Goal: Information Seeking & Learning: Find specific fact

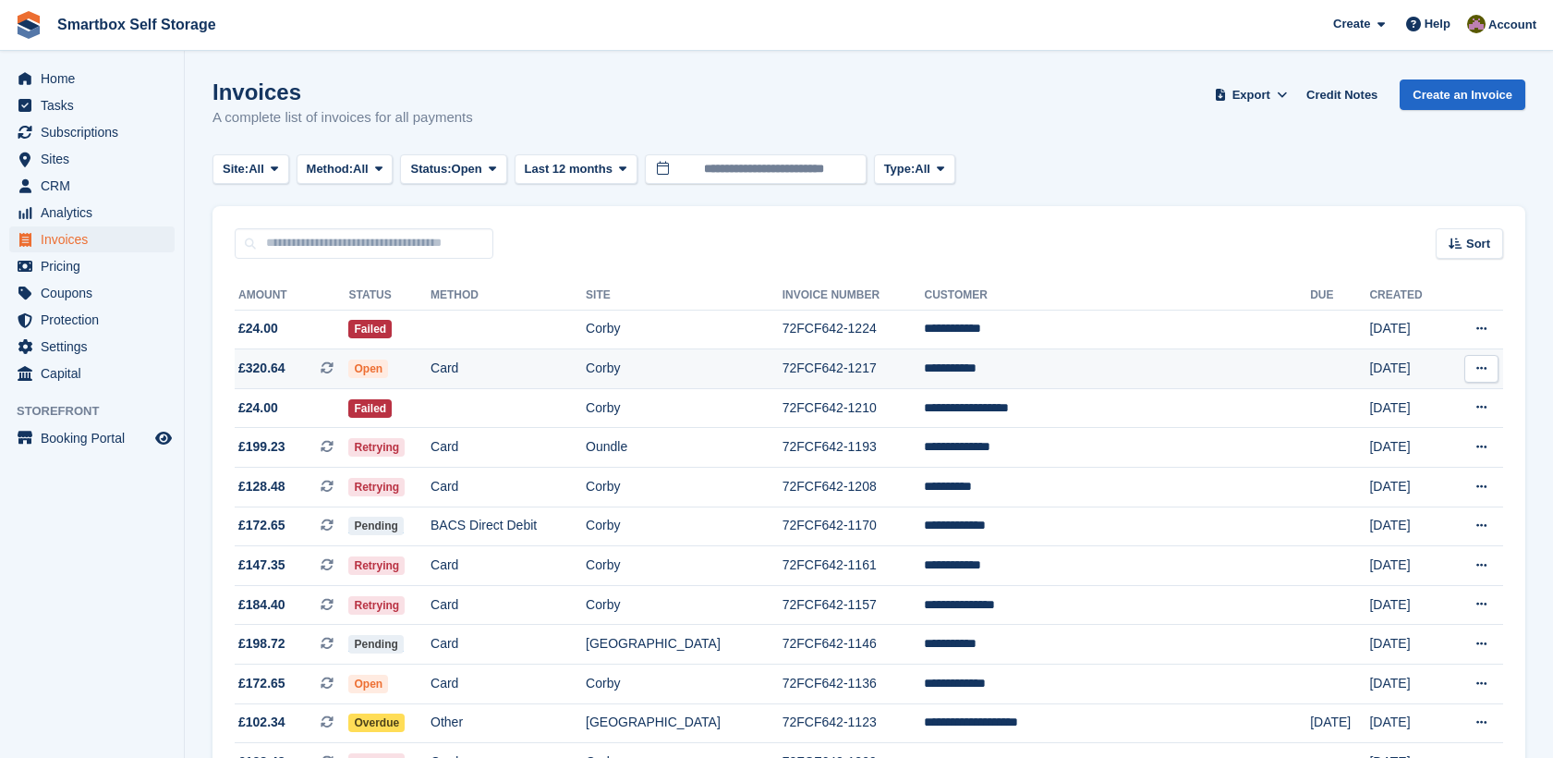
scroll to position [171, 0]
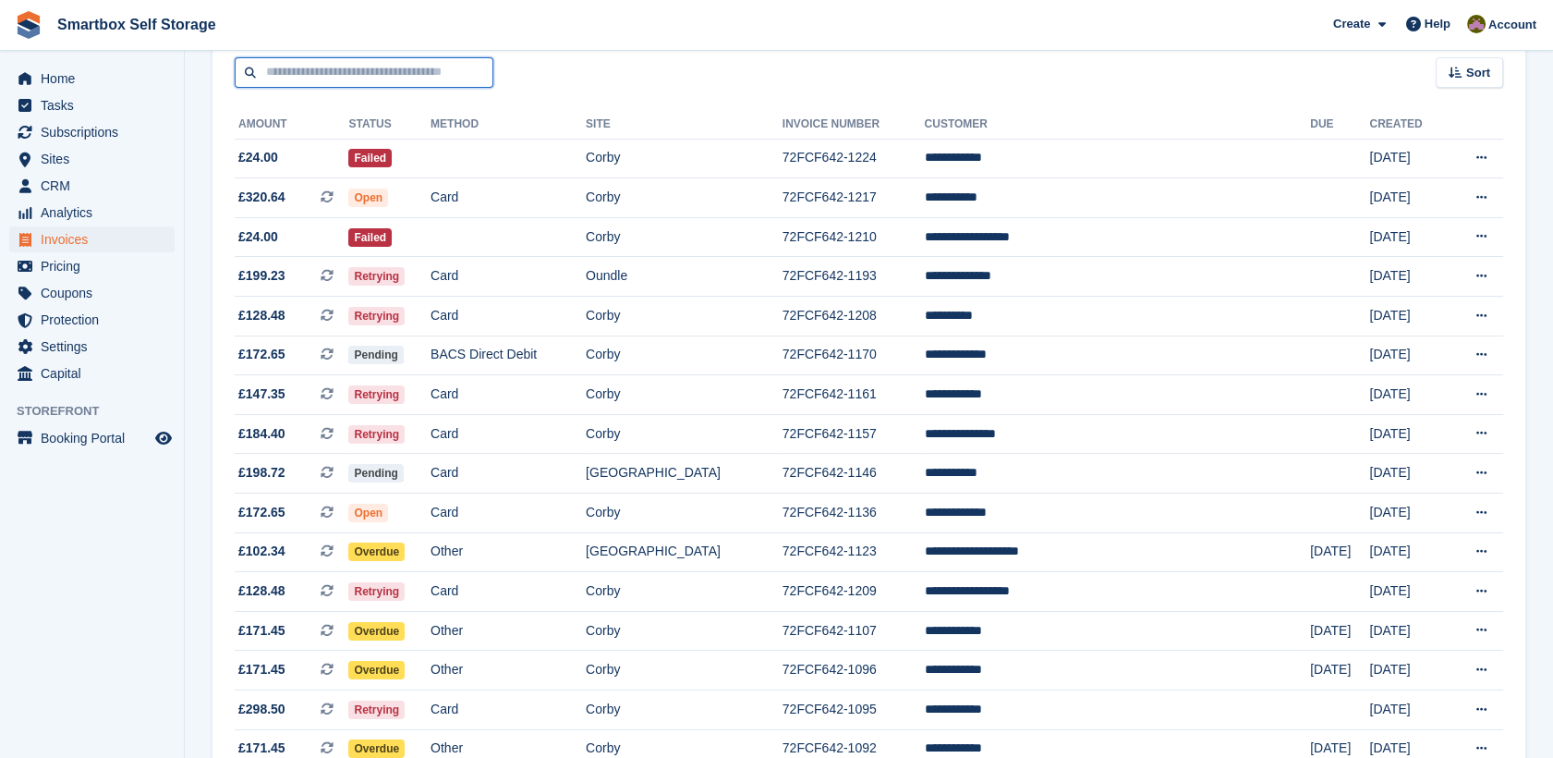
click at [426, 65] on input "text" at bounding box center [364, 72] width 259 height 30
type input "******"
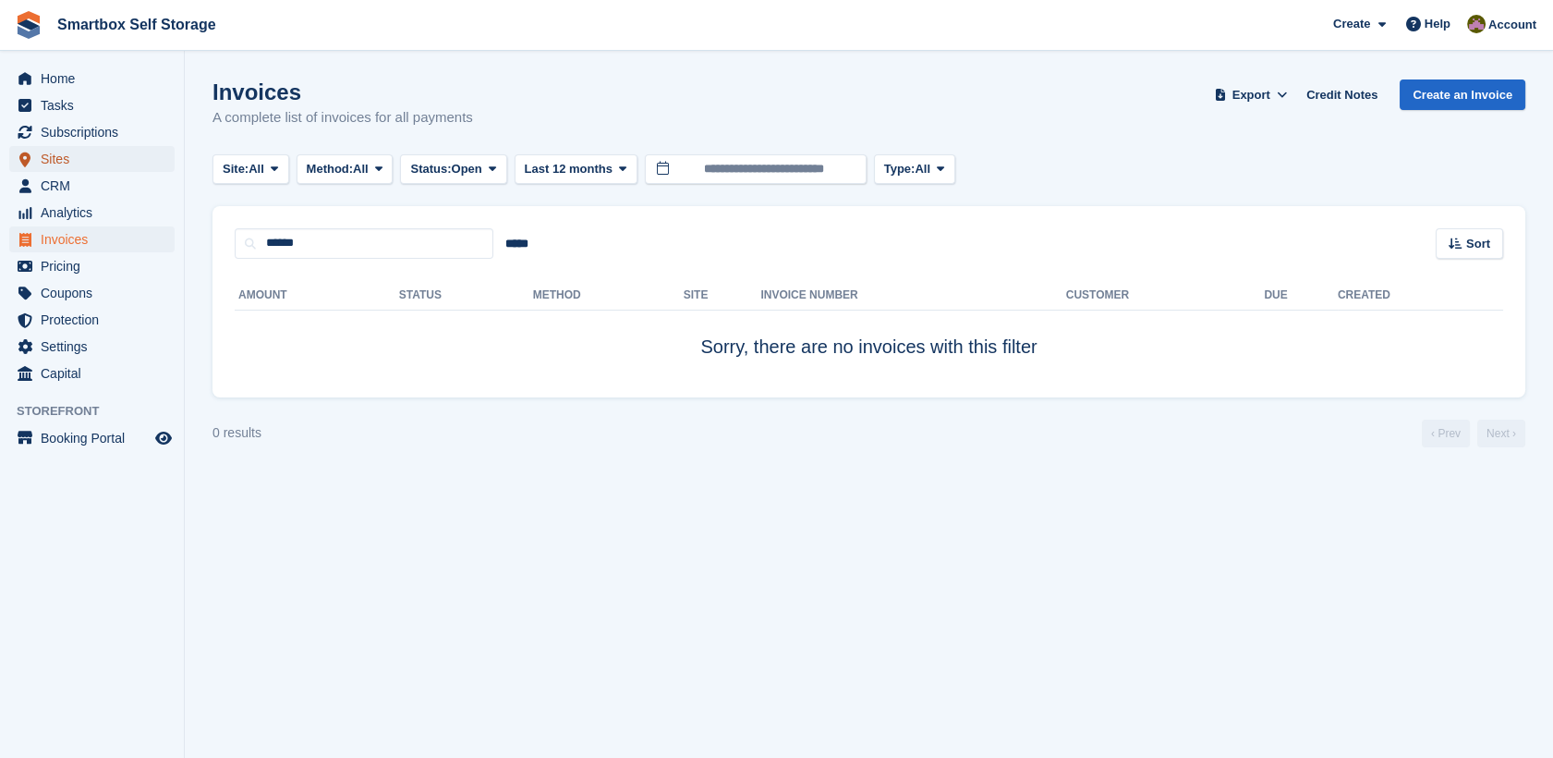
click at [49, 169] on span "Sites" at bounding box center [96, 159] width 111 height 26
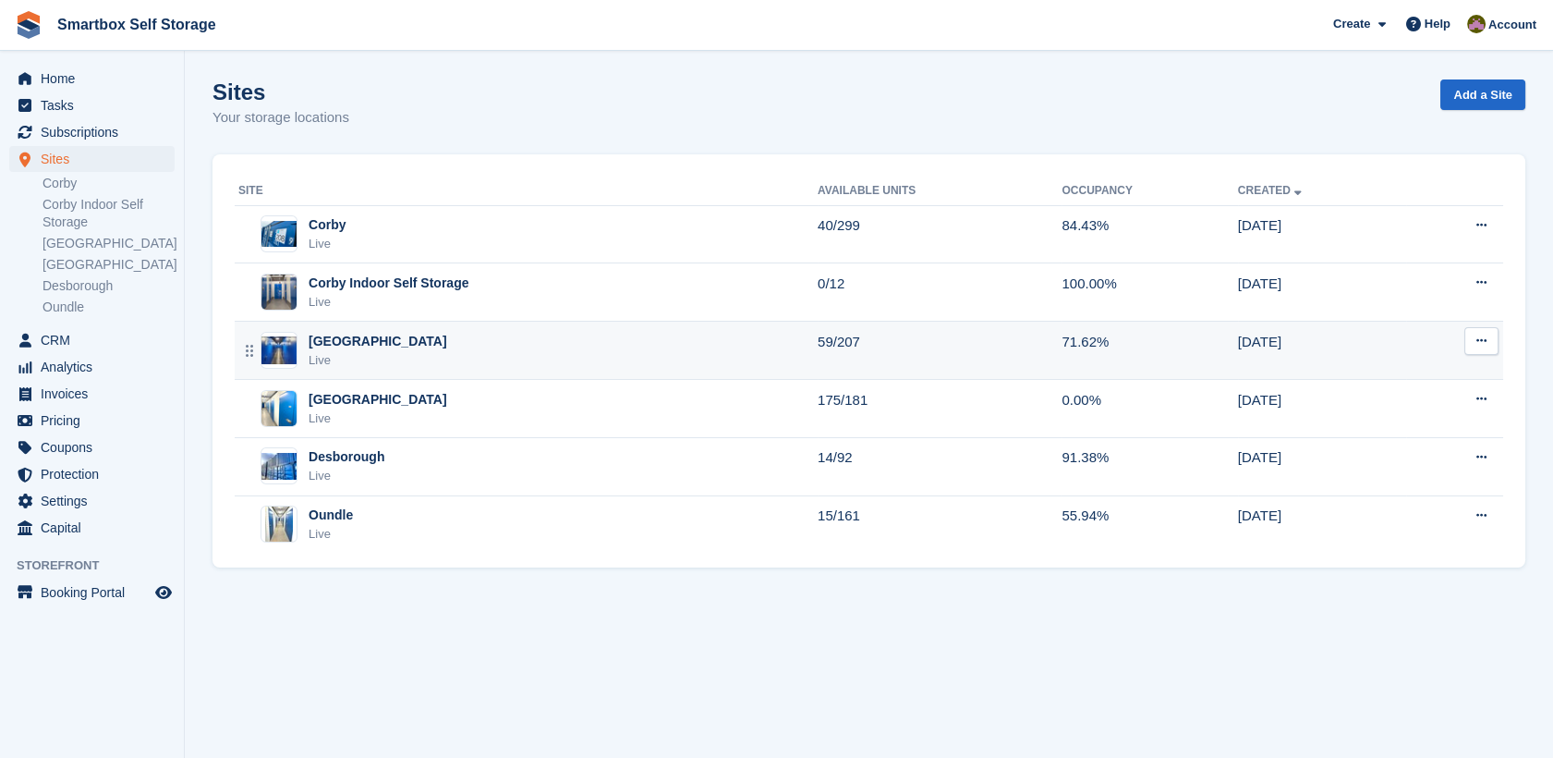
click at [438, 323] on td "Stamford Live" at bounding box center [526, 350] width 583 height 58
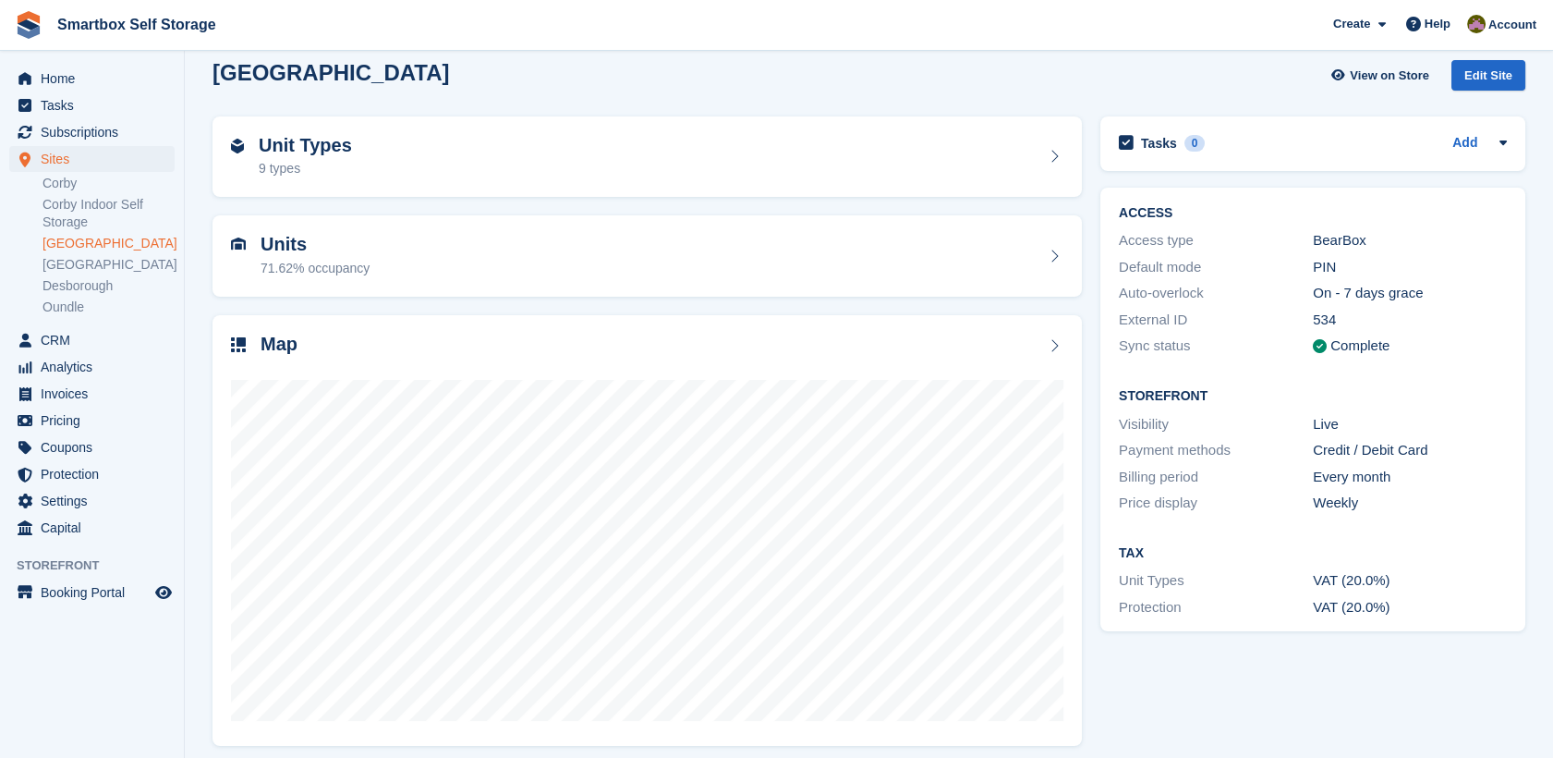
click at [919, 17] on span "Smartbox Self Storage Create Subscription Invoice Contact Deal Discount Page He…" at bounding box center [776, 25] width 1553 height 50
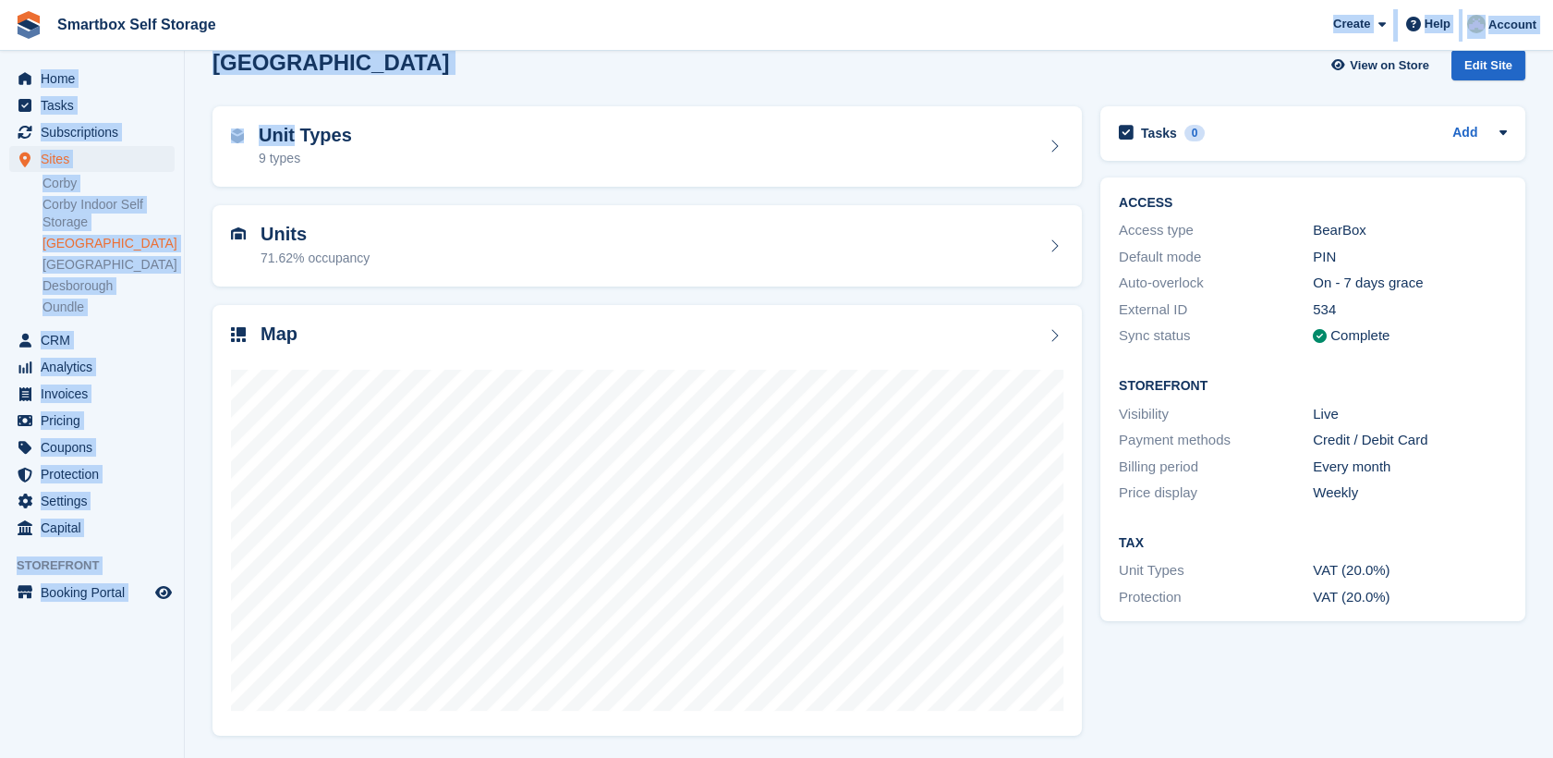
drag, startPoint x: 919, startPoint y: 17, endPoint x: 892, endPoint y: 74, distance: 63.2
click at [892, 74] on div "Smartbox Self Storage Create Subscription Invoice Contact Deal Discount Page He…" at bounding box center [776, 364] width 1553 height 789
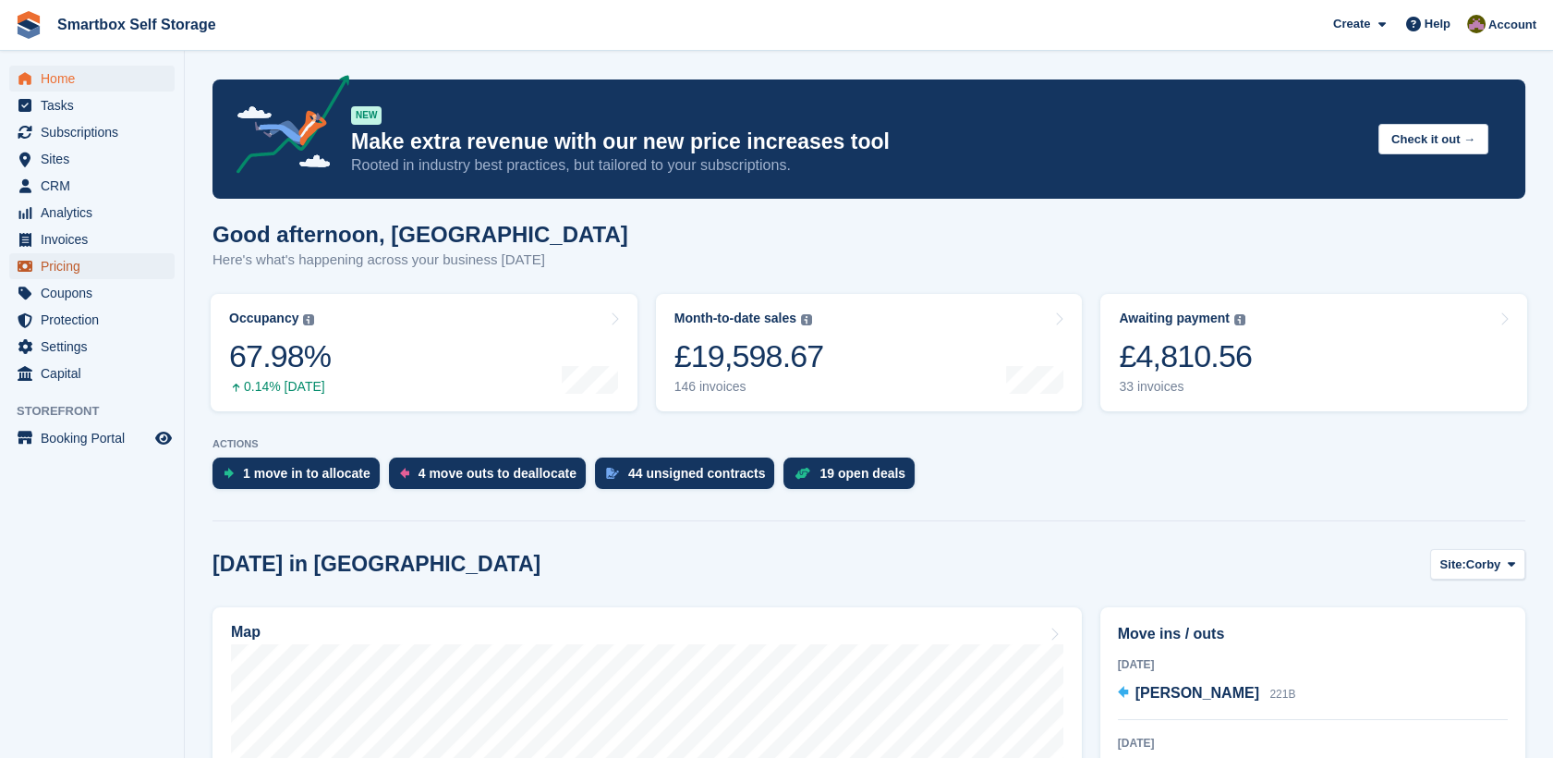
click at [84, 262] on span "Pricing" at bounding box center [96, 266] width 111 height 26
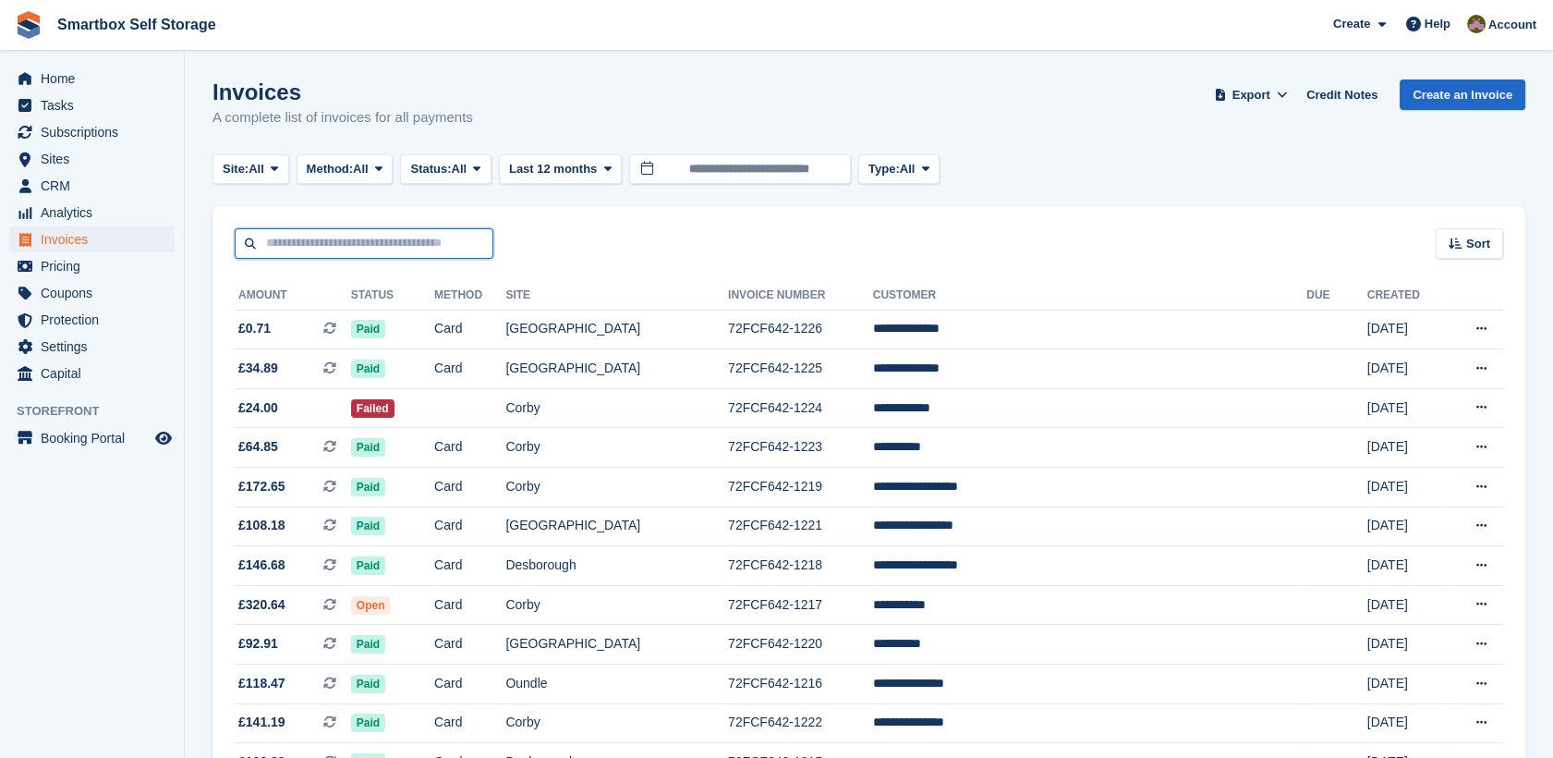
click at [303, 237] on input "text" at bounding box center [364, 243] width 259 height 30
drag, startPoint x: 303, startPoint y: 237, endPoint x: 271, endPoint y: 244, distance: 33.0
click at [271, 244] on input "text" at bounding box center [364, 243] width 259 height 30
type input "*****"
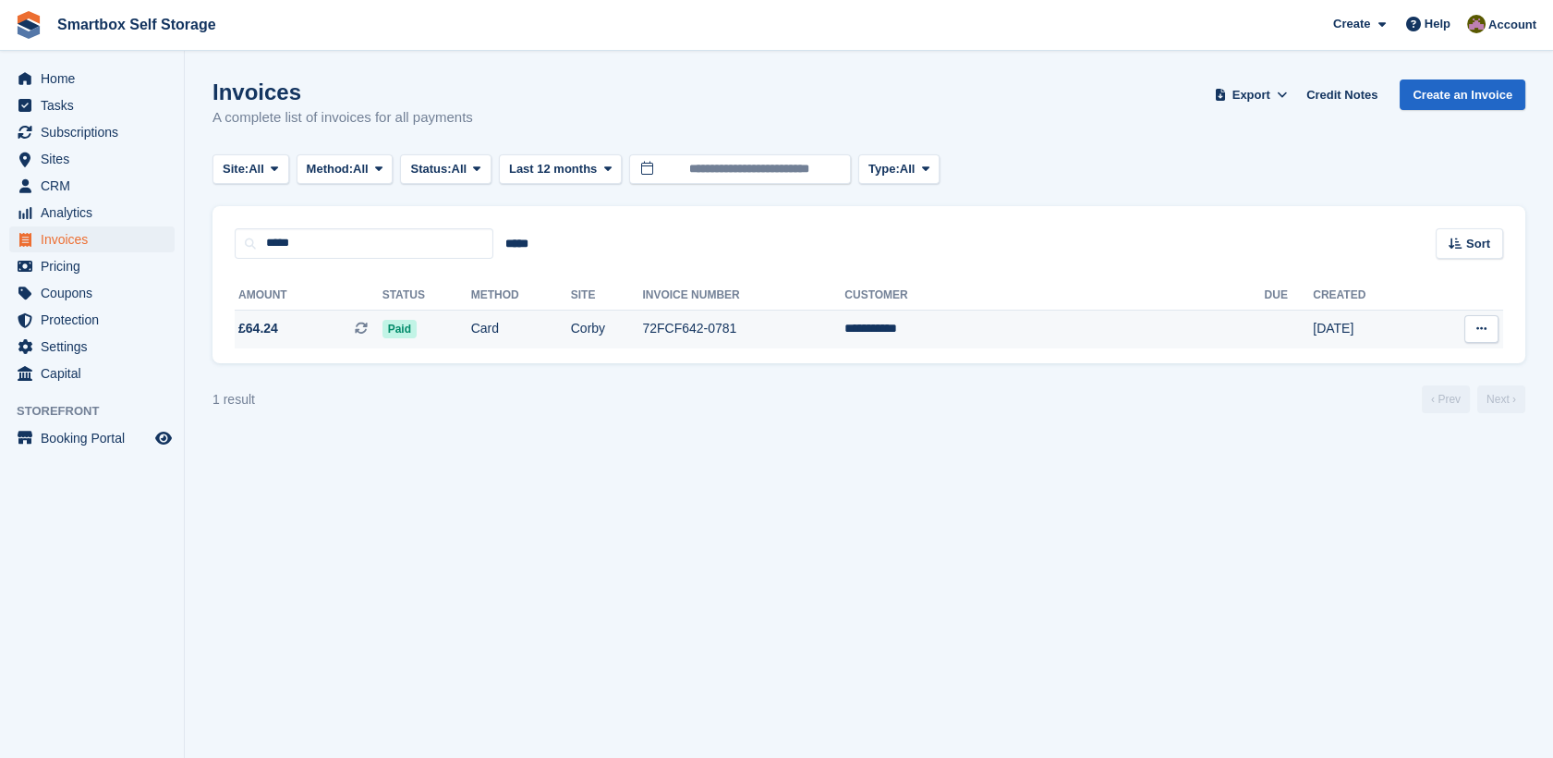
click at [643, 325] on td "Corby" at bounding box center [607, 328] width 72 height 39
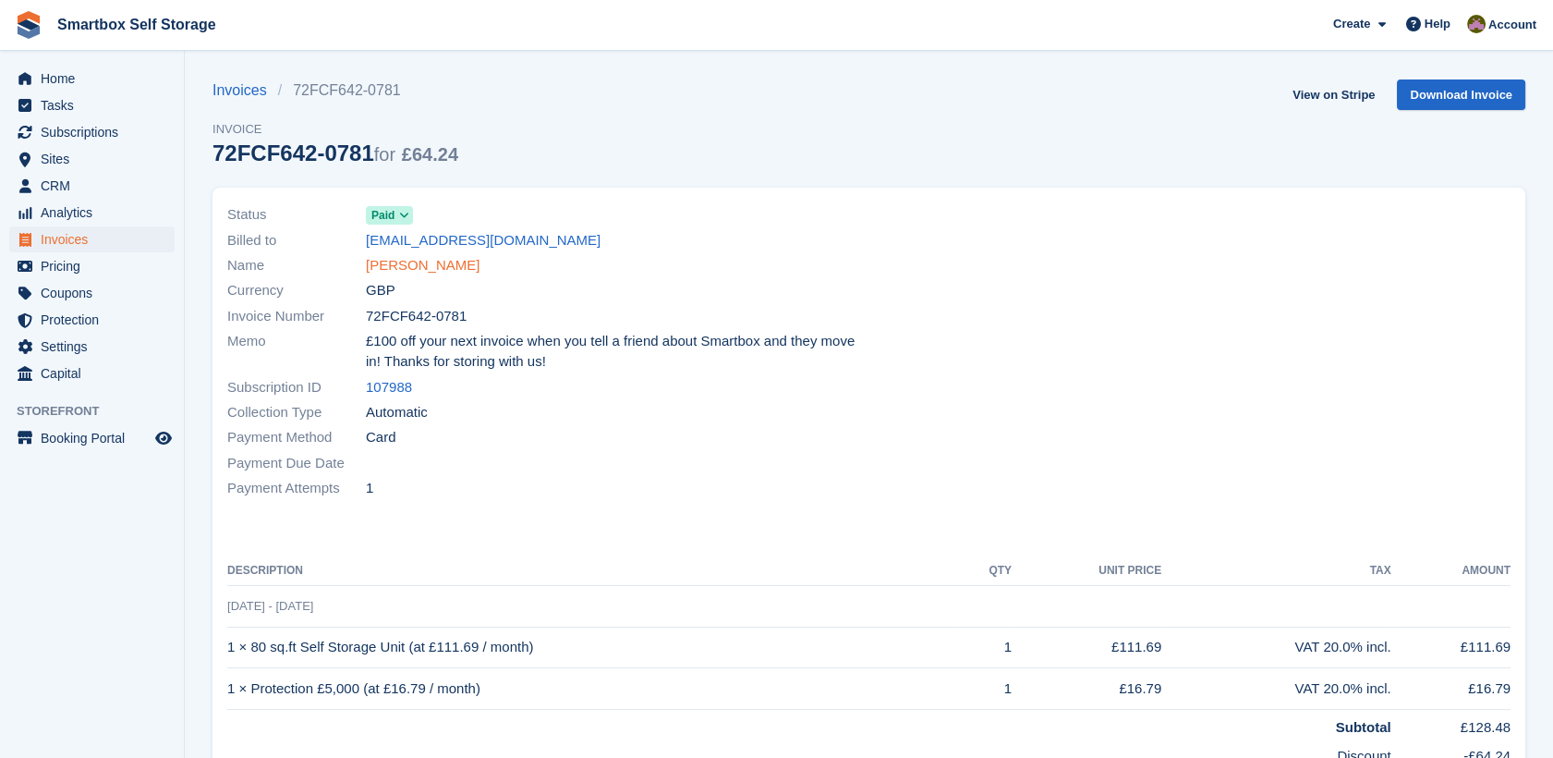
click at [419, 265] on link "[PERSON_NAME]" at bounding box center [423, 265] width 114 height 21
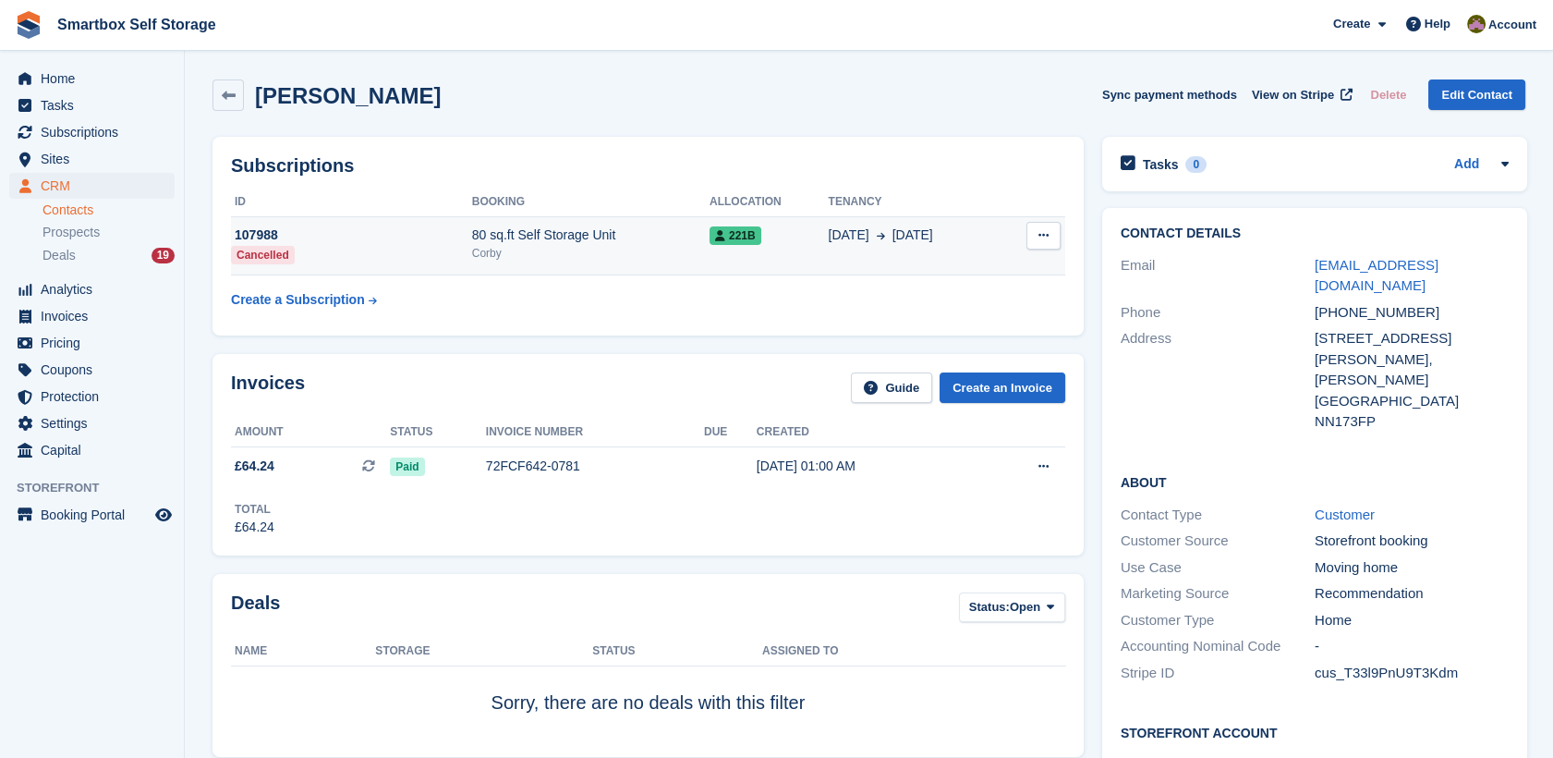
click at [1028, 233] on button at bounding box center [1043, 236] width 34 height 28
click at [124, 294] on span "Analytics" at bounding box center [96, 289] width 111 height 26
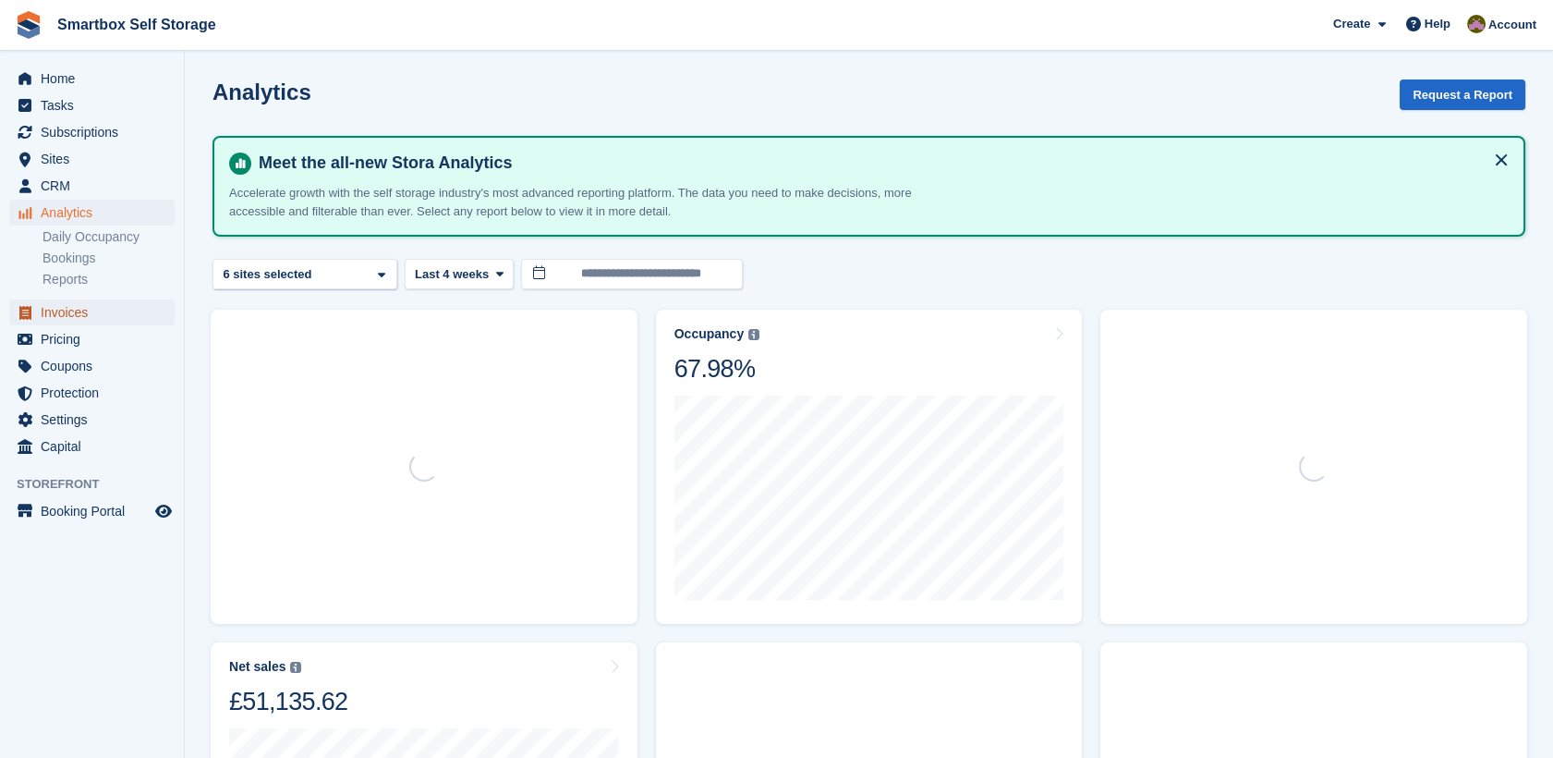
click at [113, 314] on span "Invoices" at bounding box center [96, 312] width 111 height 26
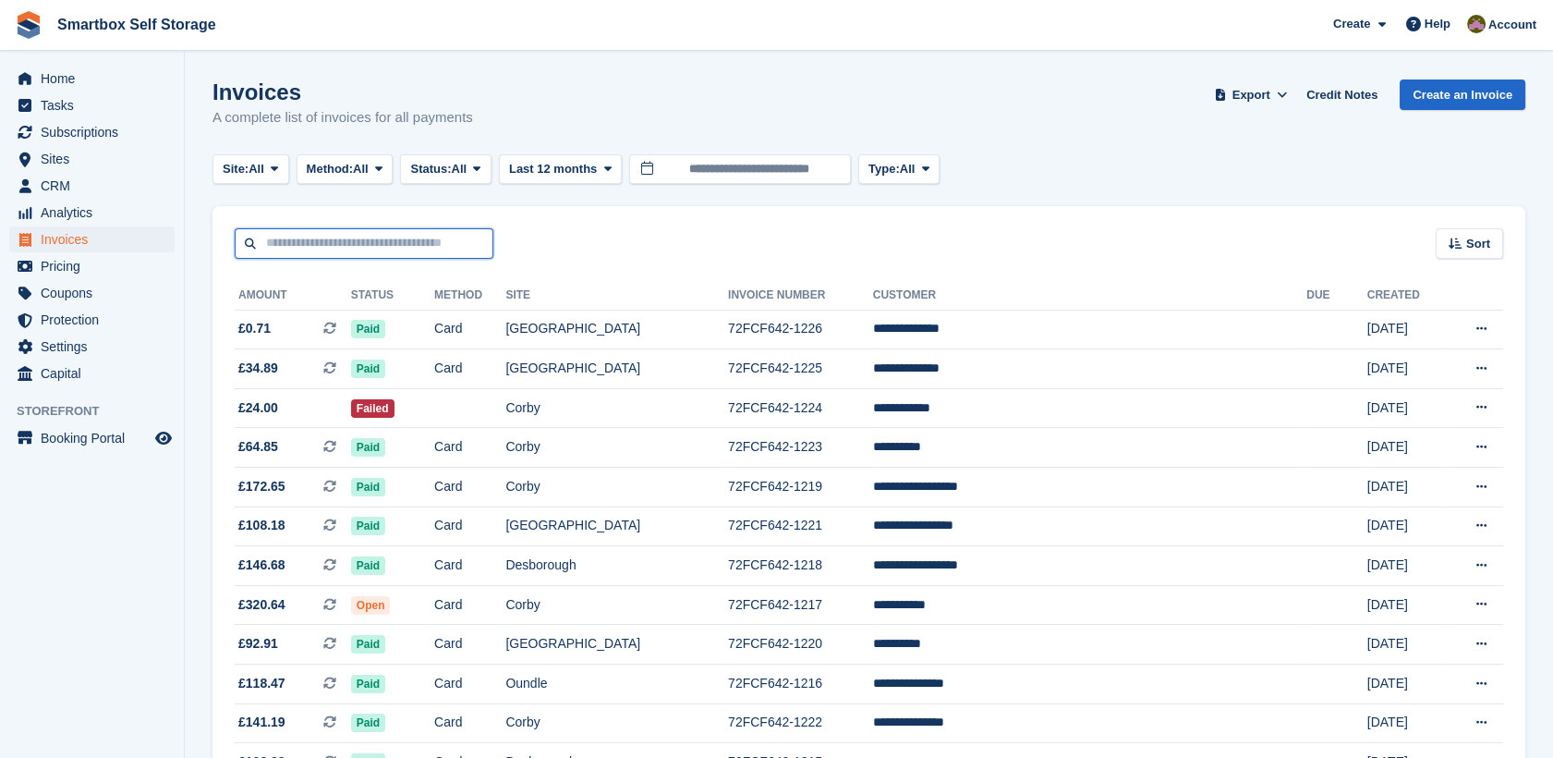
click at [353, 253] on input "text" at bounding box center [364, 243] width 259 height 30
type input "******"
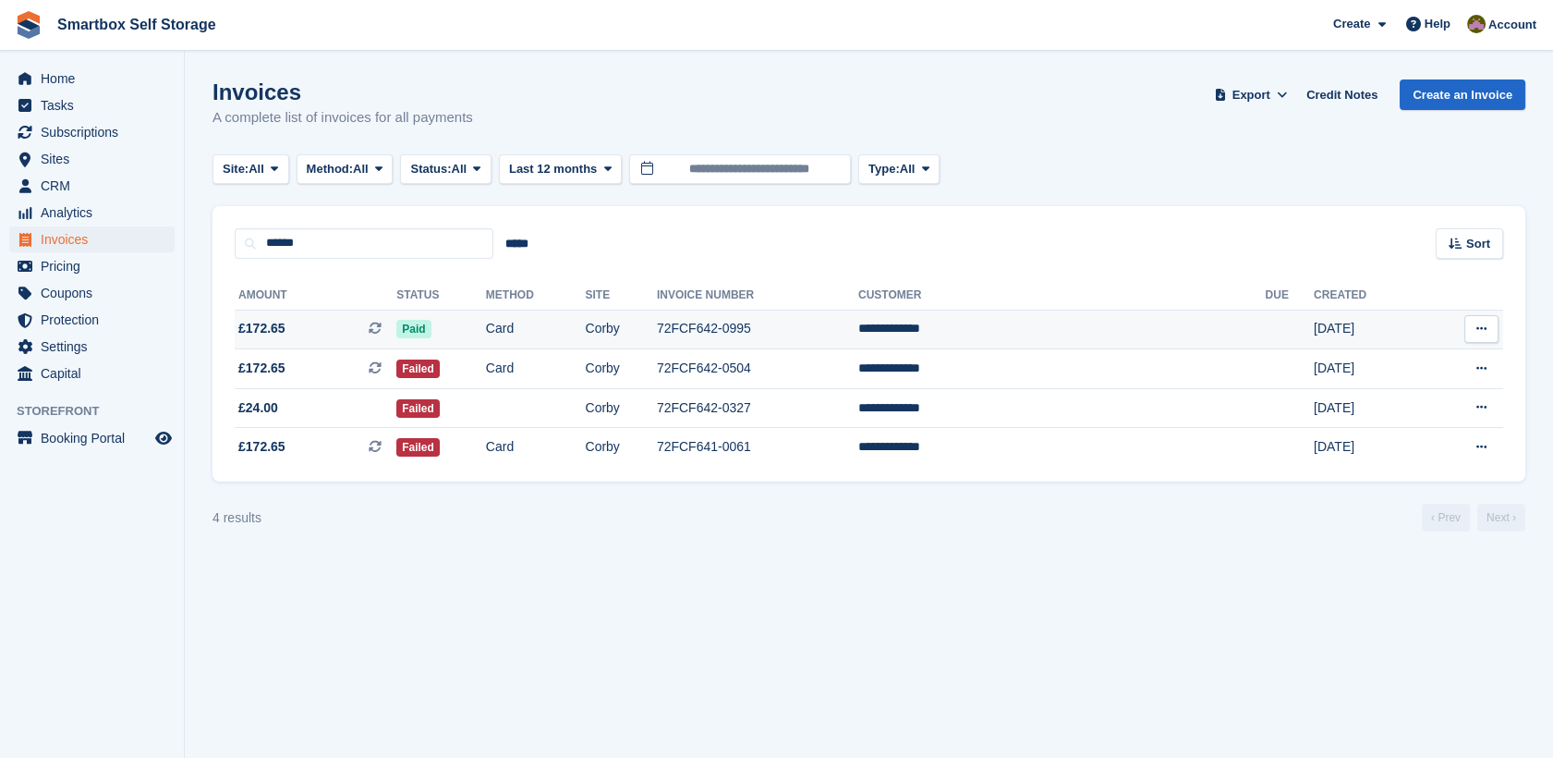
click at [858, 336] on td "72FCF642-0995" at bounding box center [757, 329] width 201 height 40
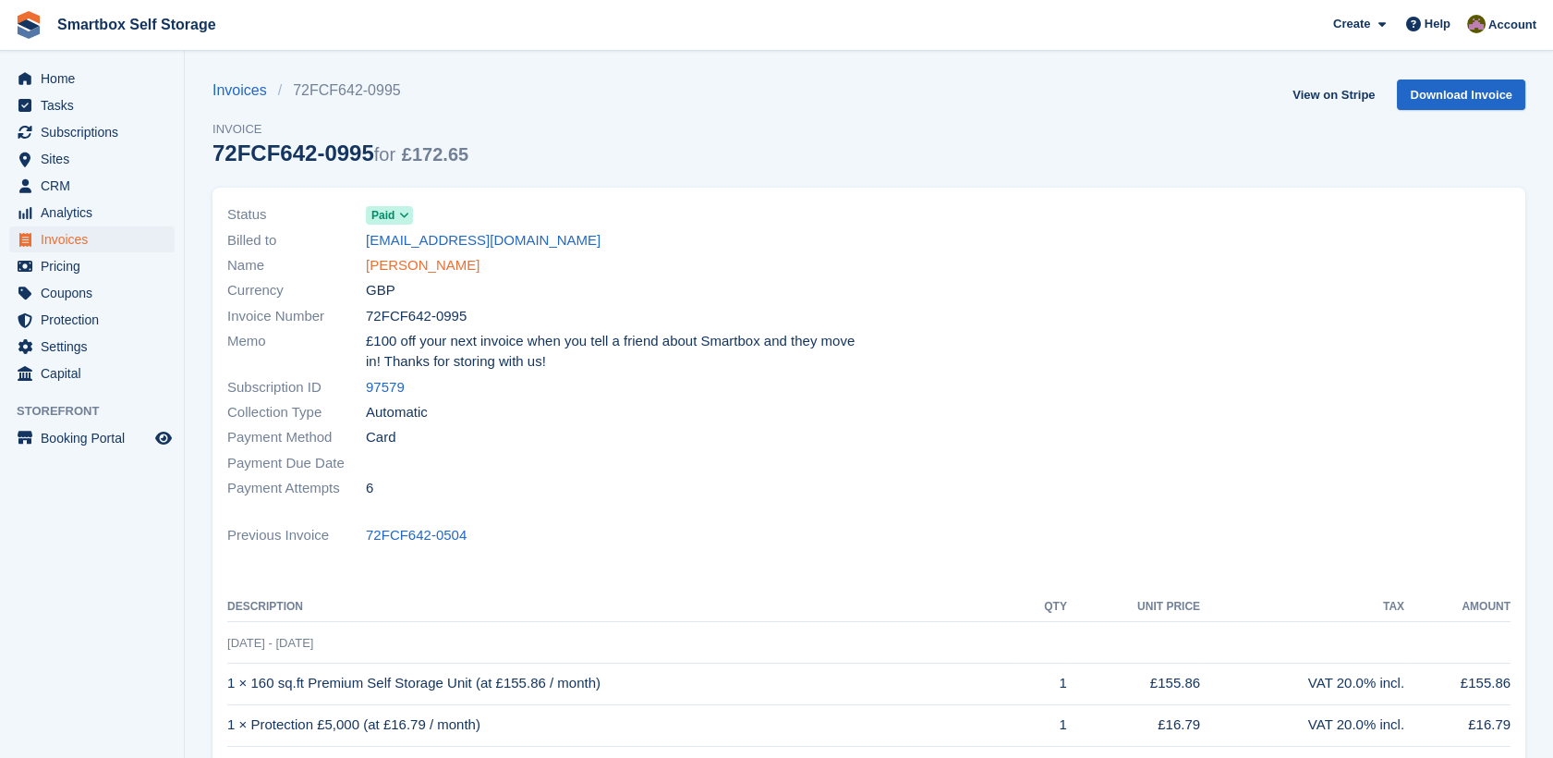
click at [417, 268] on link "[PERSON_NAME]" at bounding box center [423, 265] width 114 height 21
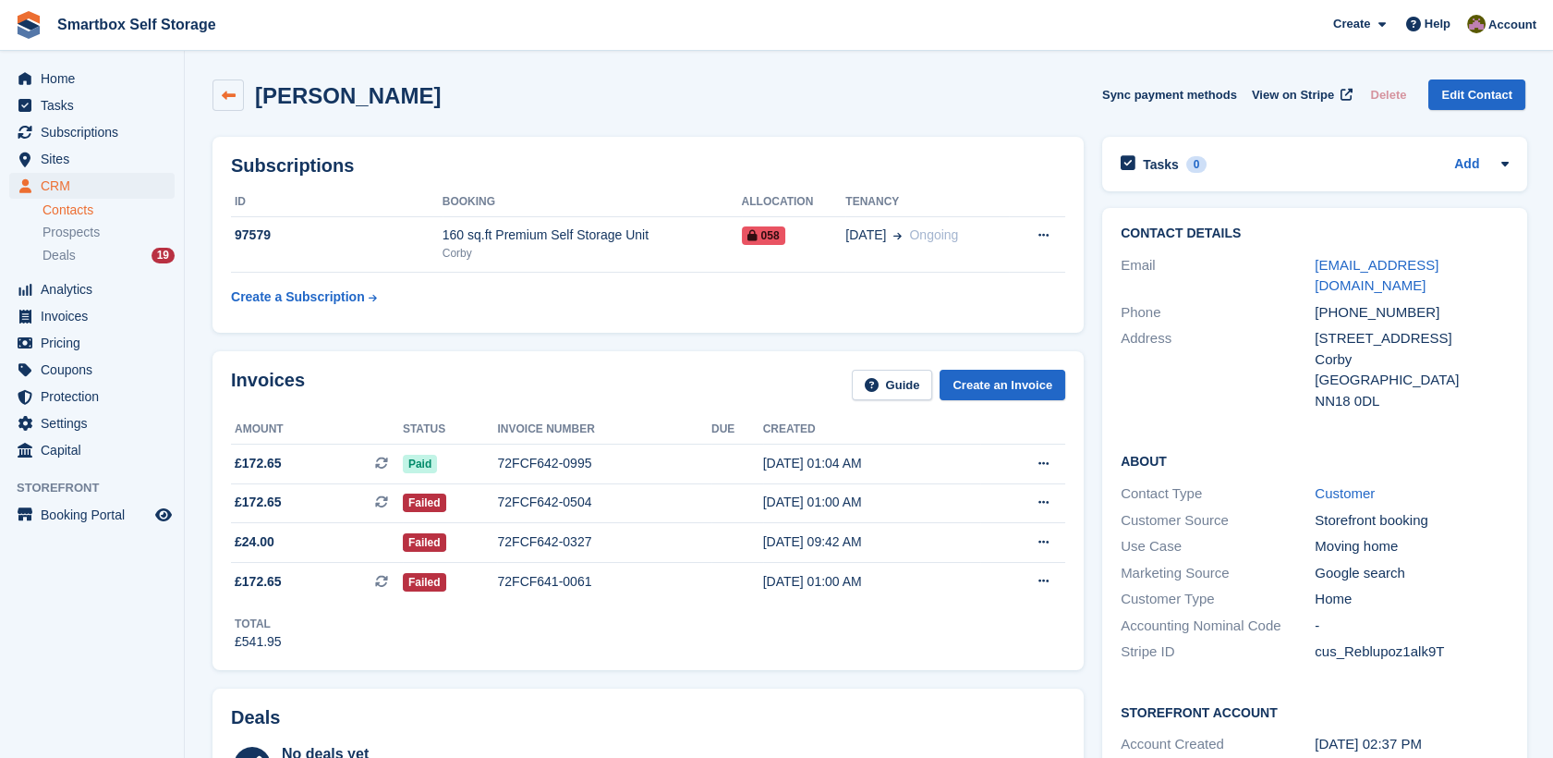
click at [231, 91] on icon at bounding box center [229, 96] width 14 height 14
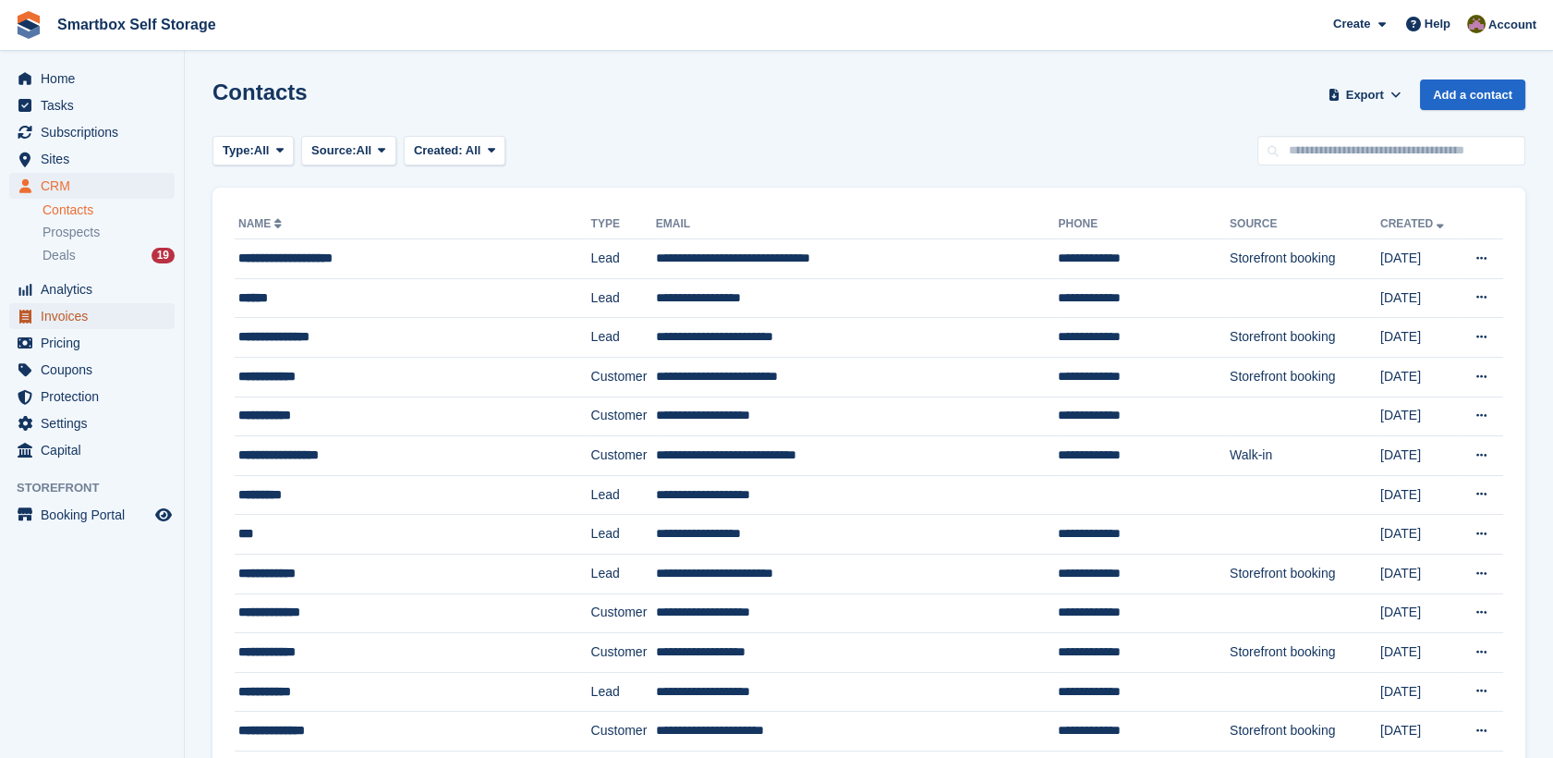
click at [110, 314] on span "Invoices" at bounding box center [96, 316] width 111 height 26
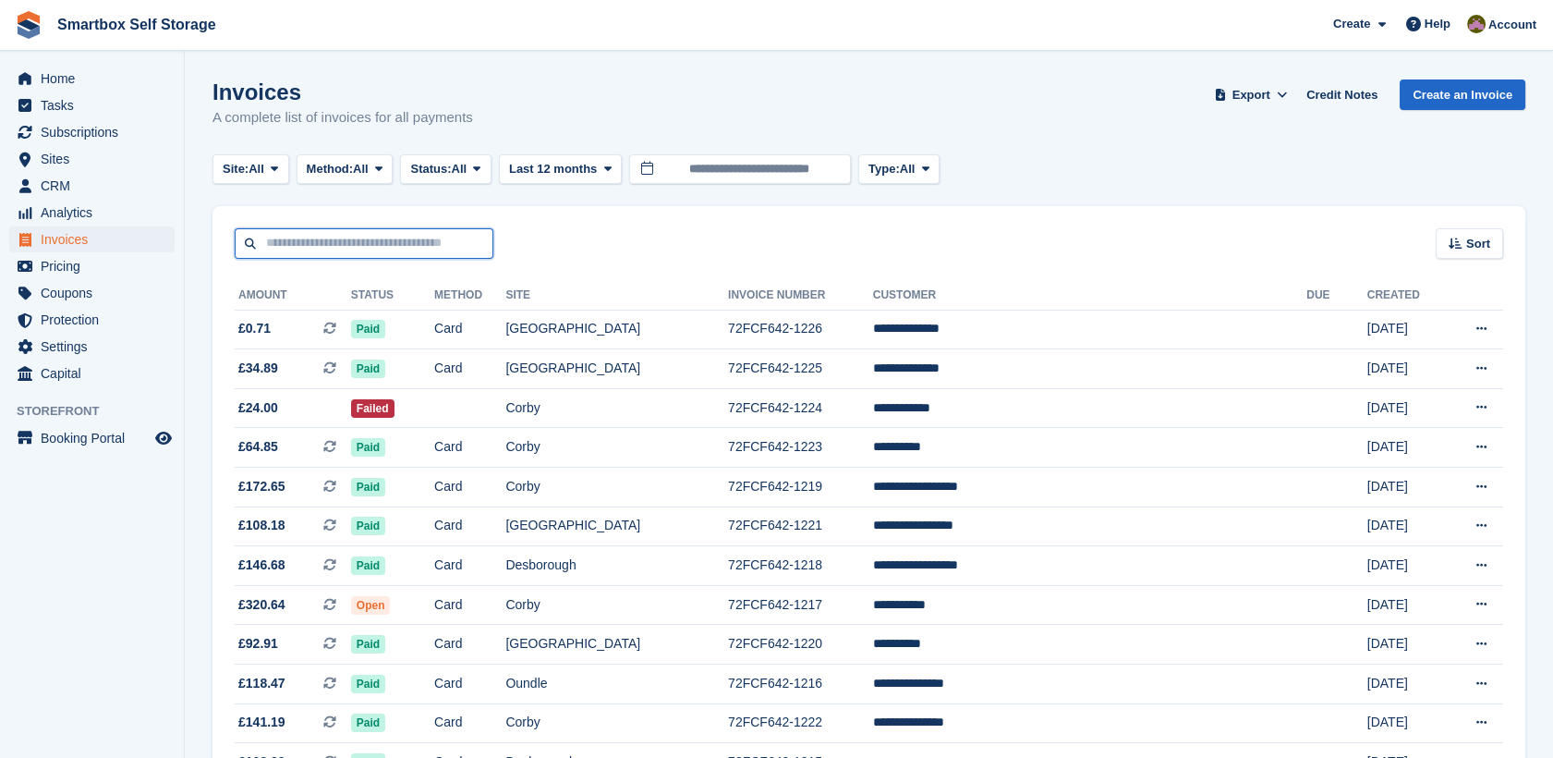
click at [448, 237] on input "text" at bounding box center [364, 243] width 259 height 30
type input "******"
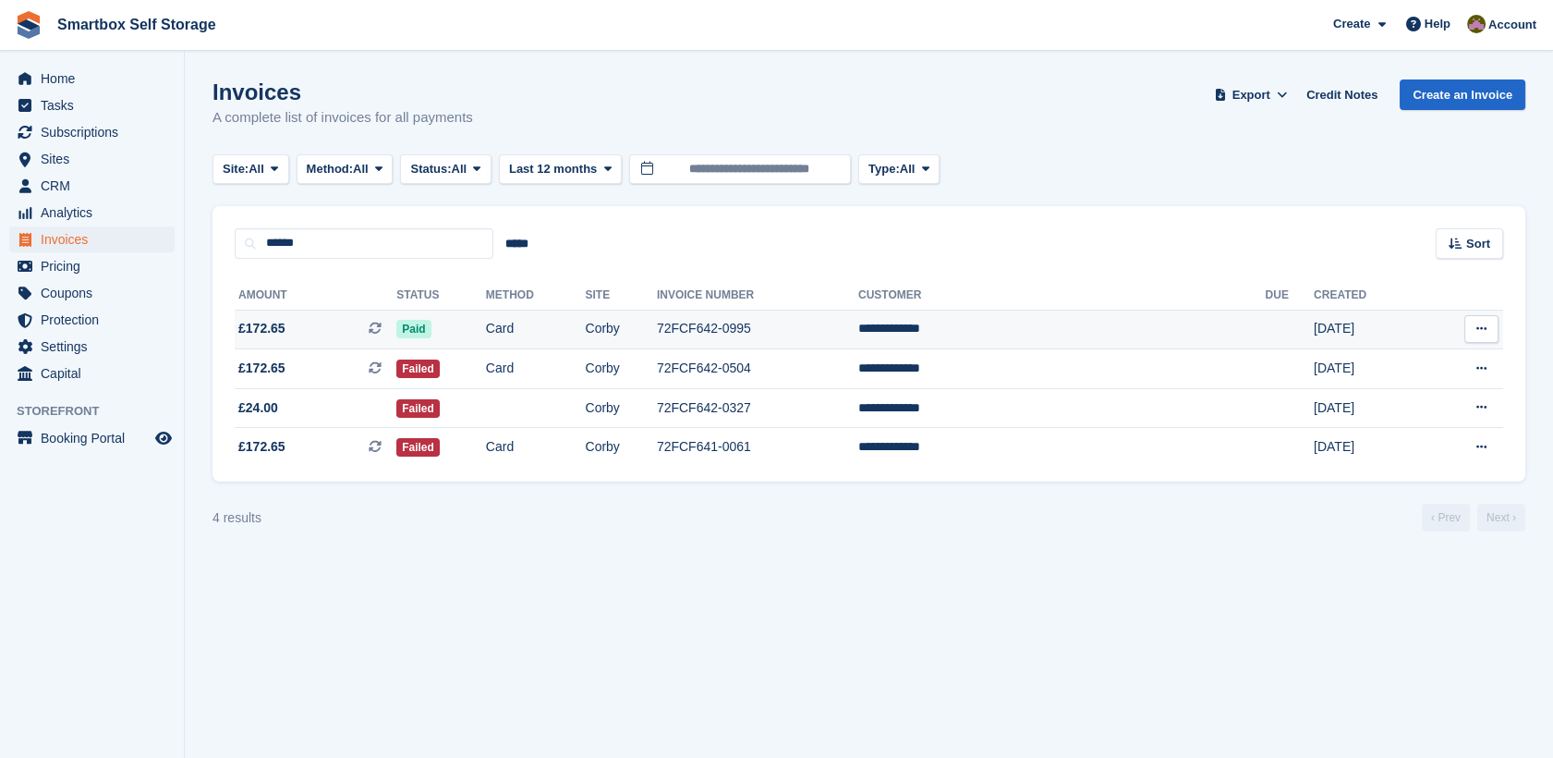
click at [571, 326] on td "Card" at bounding box center [536, 329] width 100 height 40
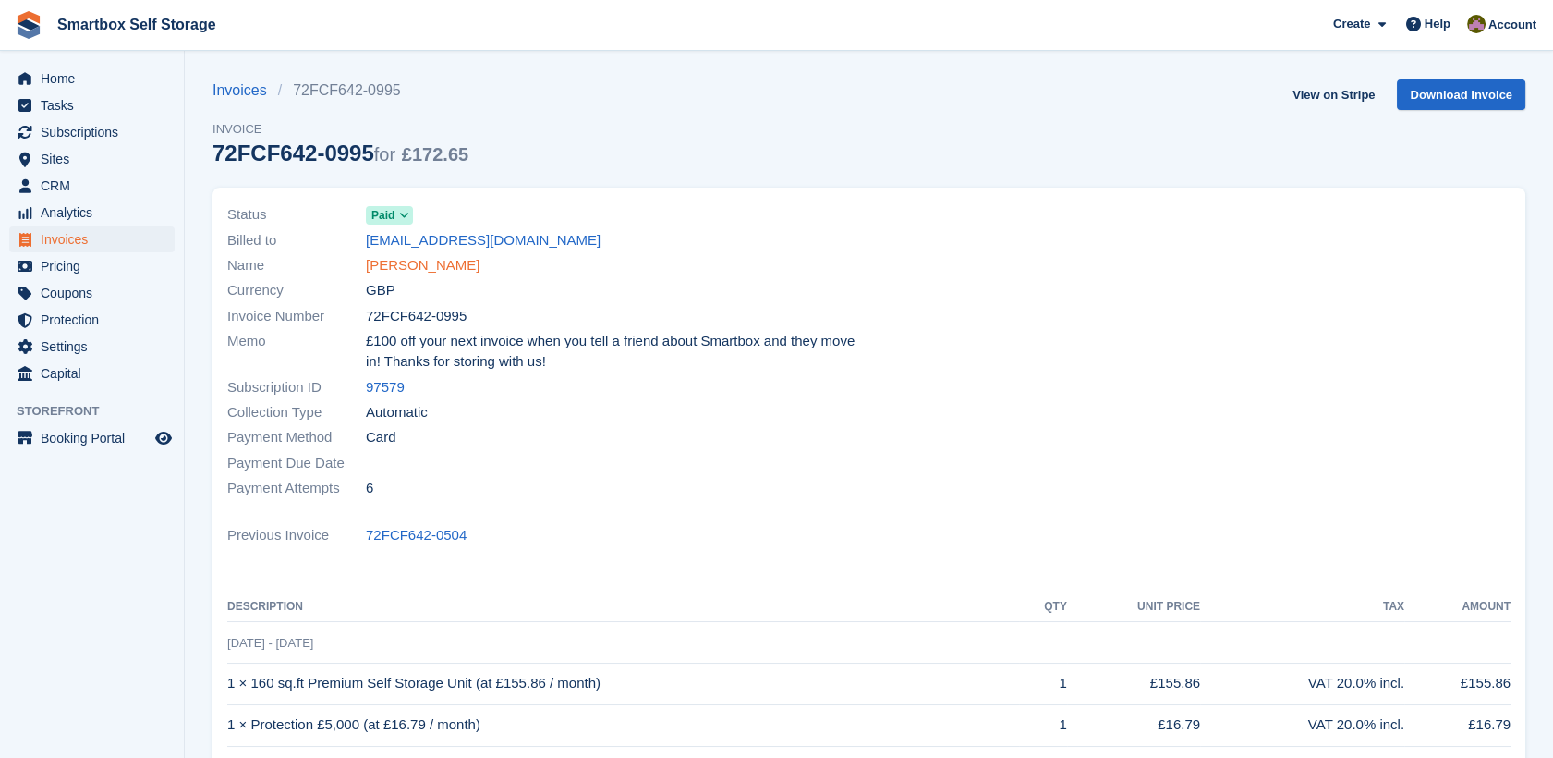
click at [425, 271] on link "[PERSON_NAME]" at bounding box center [423, 265] width 114 height 21
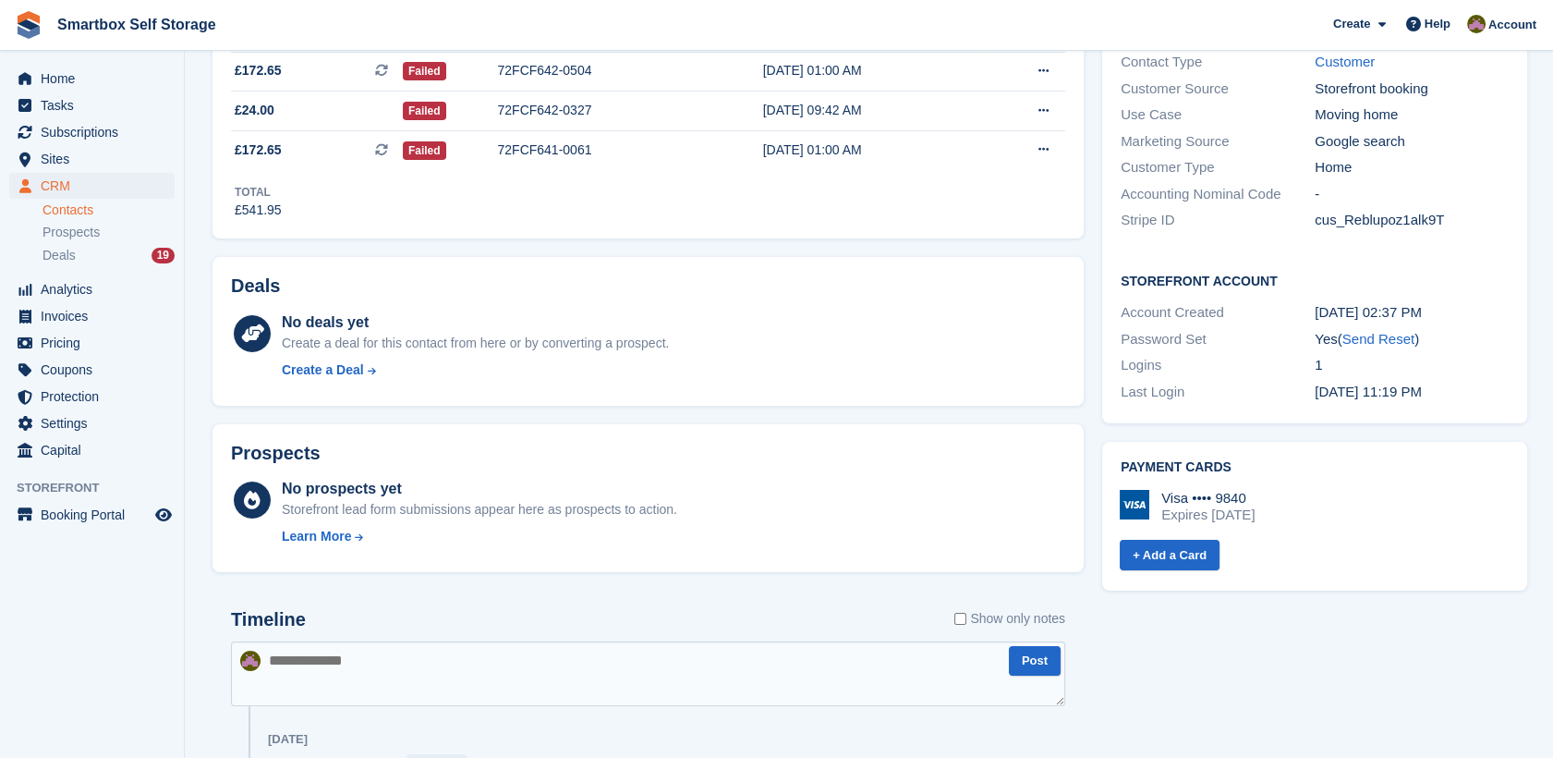
scroll to position [241, 0]
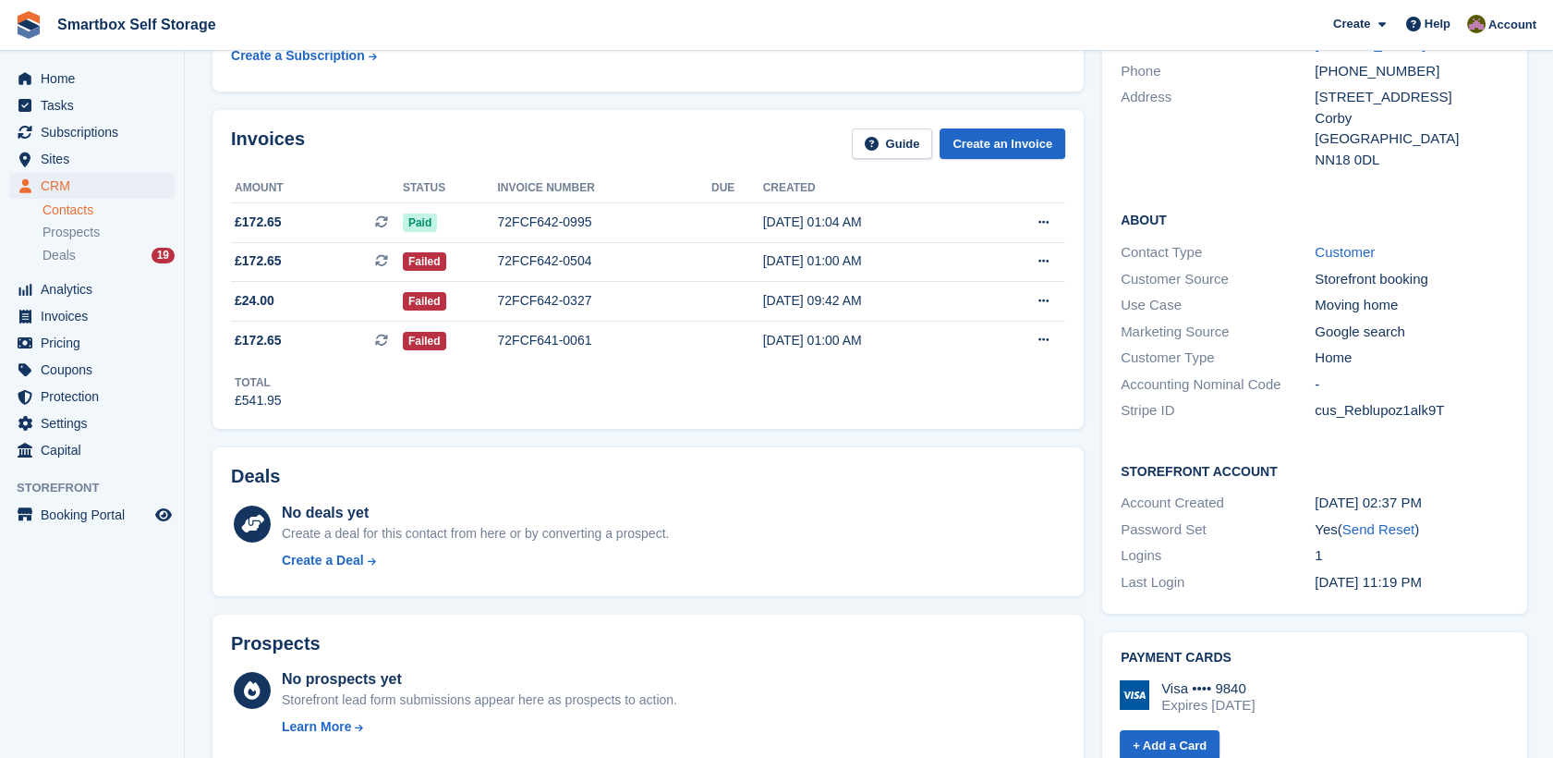
click at [115, 242] on li "Prospects" at bounding box center [112, 232] width 141 height 21
click at [117, 248] on div "Deals 19" at bounding box center [108, 256] width 132 height 18
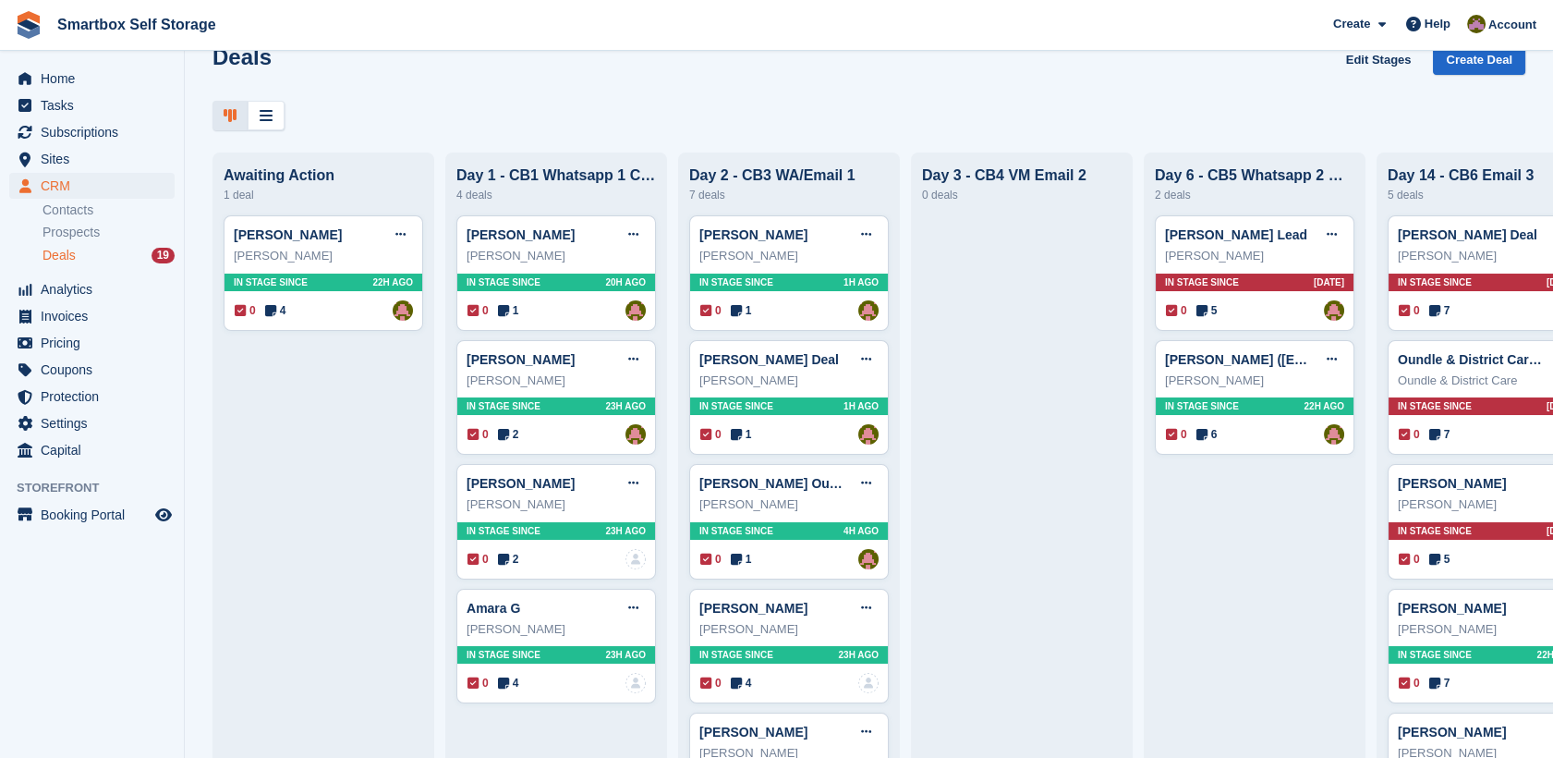
scroll to position [9, 0]
